Goal: Information Seeking & Learning: Check status

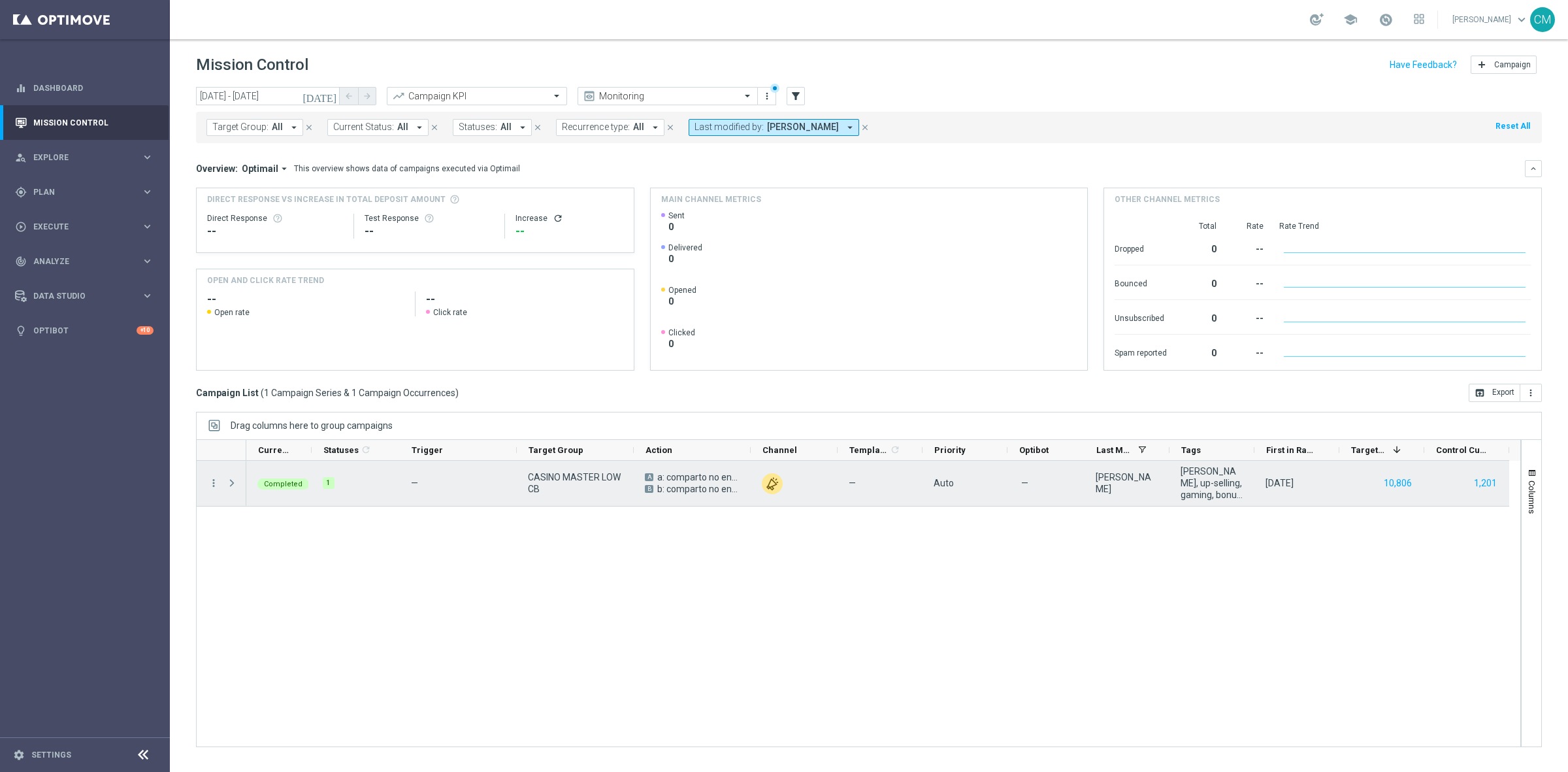
click at [214, 489] on overflow-menu "more_vert" at bounding box center [214, 484] width 12 height 11
click at [212, 482] on icon "more_vert" at bounding box center [214, 483] width 12 height 12
click at [294, 565] on span "Go to Campaign Analysis" at bounding box center [286, 564] width 93 height 9
